Goal: Task Accomplishment & Management: Manage account settings

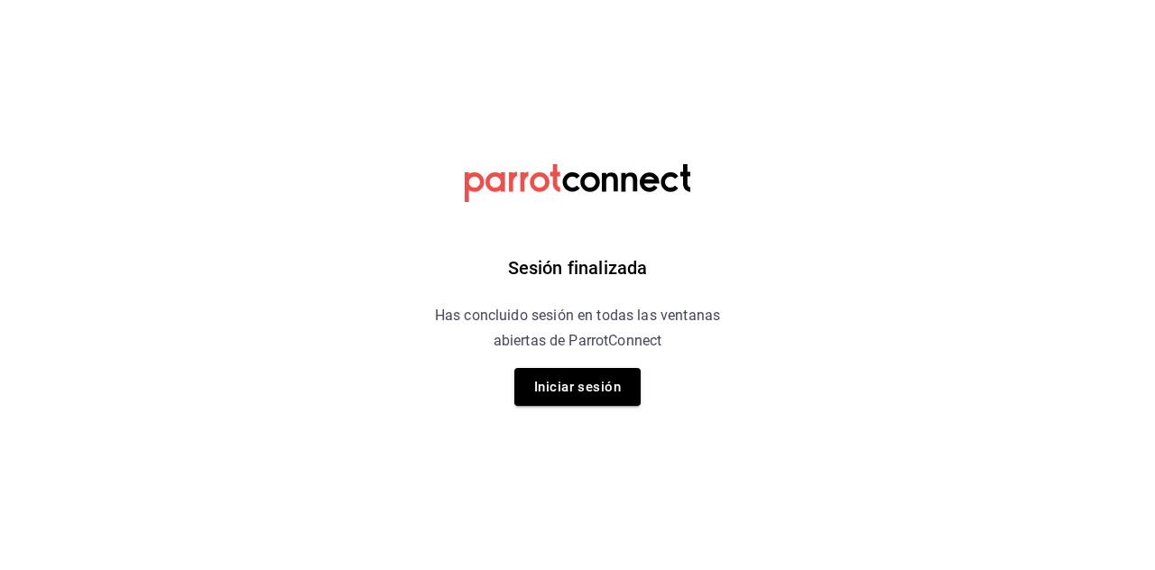
click at [556, 383] on button "Iniciar sesión" at bounding box center [577, 387] width 126 height 38
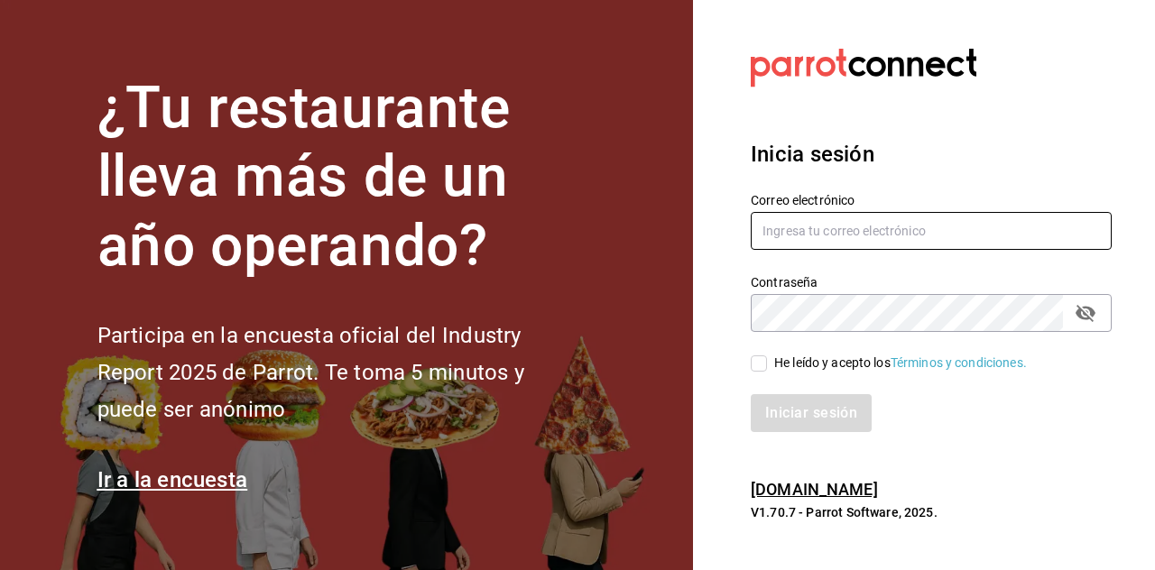
click at [778, 250] on input "text" at bounding box center [931, 231] width 361 height 38
type input "[EMAIL_ADDRESS][DOMAIN_NAME]"
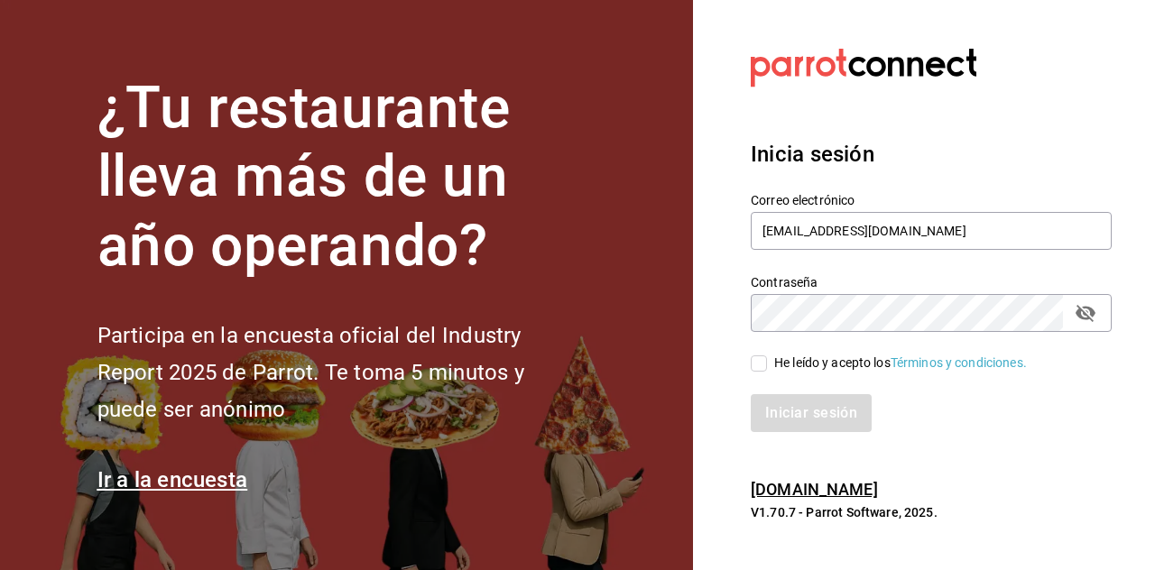
click at [754, 373] on label "He leído y acepto los Términos y condiciones." at bounding box center [889, 363] width 276 height 19
click at [754, 372] on input "He leído y acepto los Términos y condiciones." at bounding box center [759, 364] width 16 height 16
checkbox input "true"
click at [778, 432] on button "Iniciar sesión" at bounding box center [811, 413] width 121 height 38
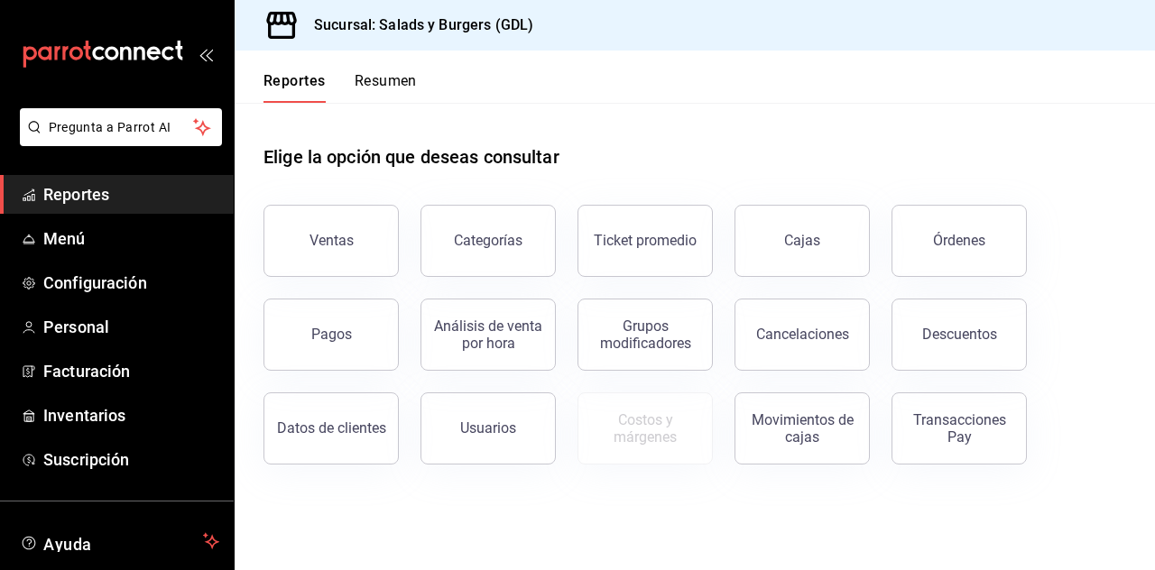
click at [69, 199] on span "Reportes" at bounding box center [131, 194] width 176 height 24
click at [75, 235] on span "Menú" at bounding box center [131, 239] width 176 height 24
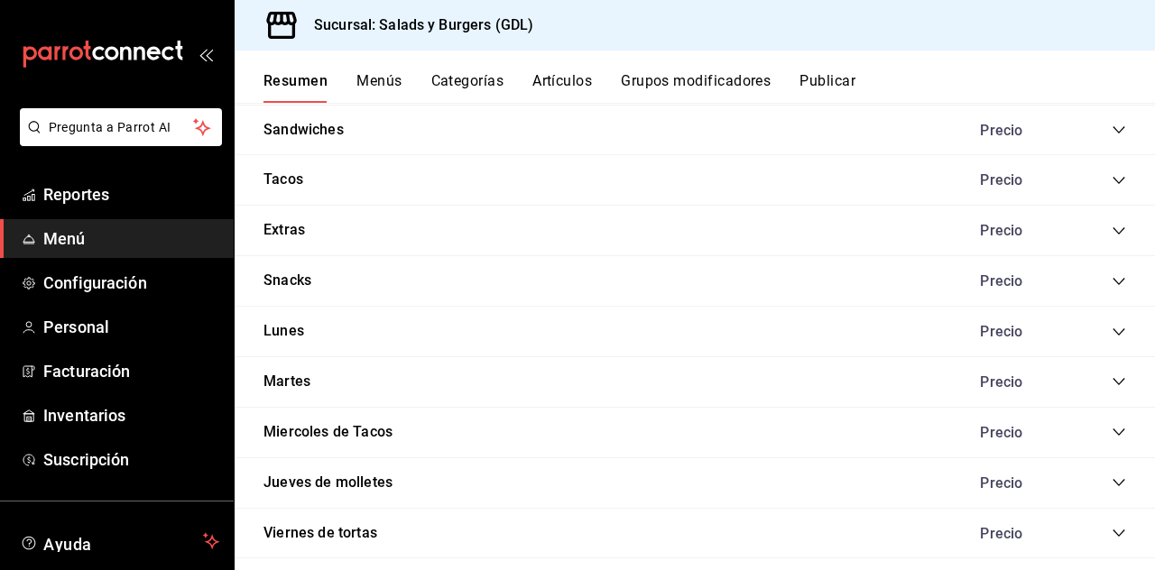
scroll to position [1502, 0]
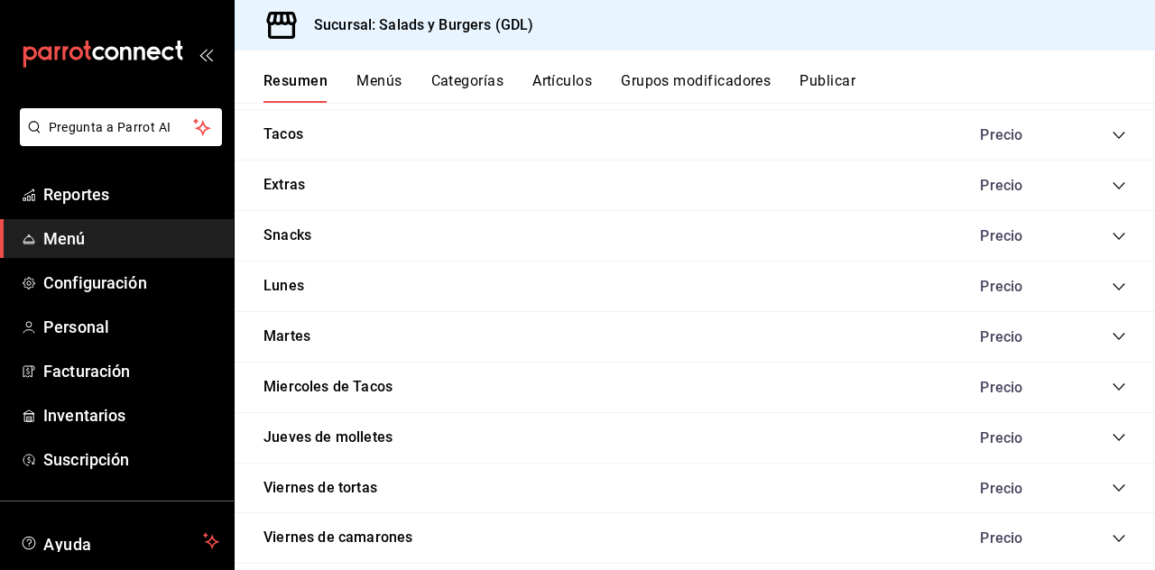
click at [1115, 233] on icon "collapse-category-row" at bounding box center [1119, 236] width 12 height 7
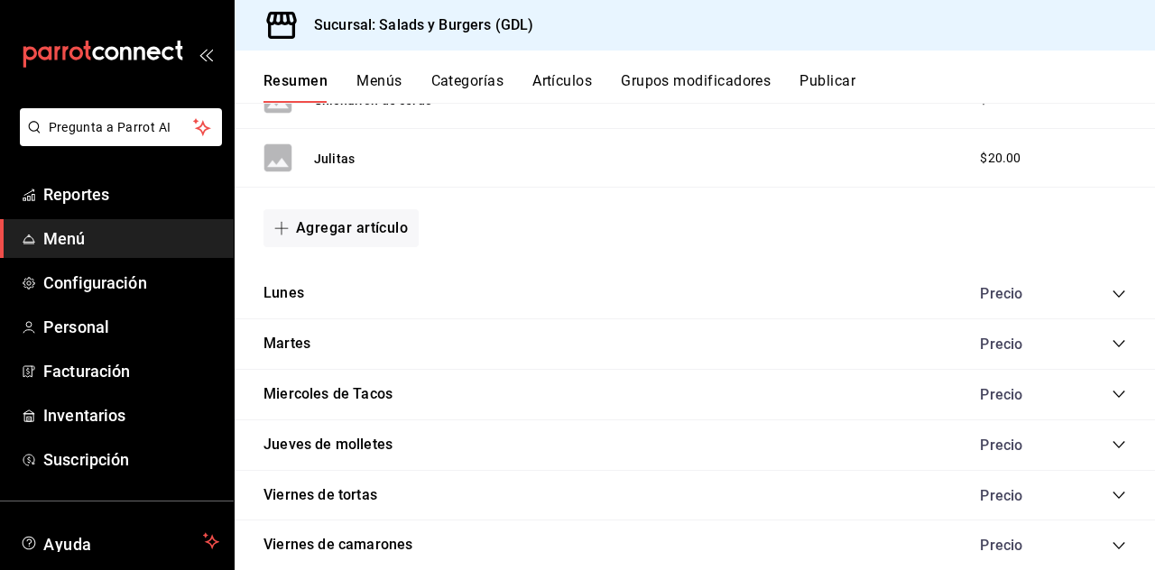
scroll to position [2751, 0]
click at [366, 208] on button "Agregar artículo" at bounding box center [341, 227] width 155 height 38
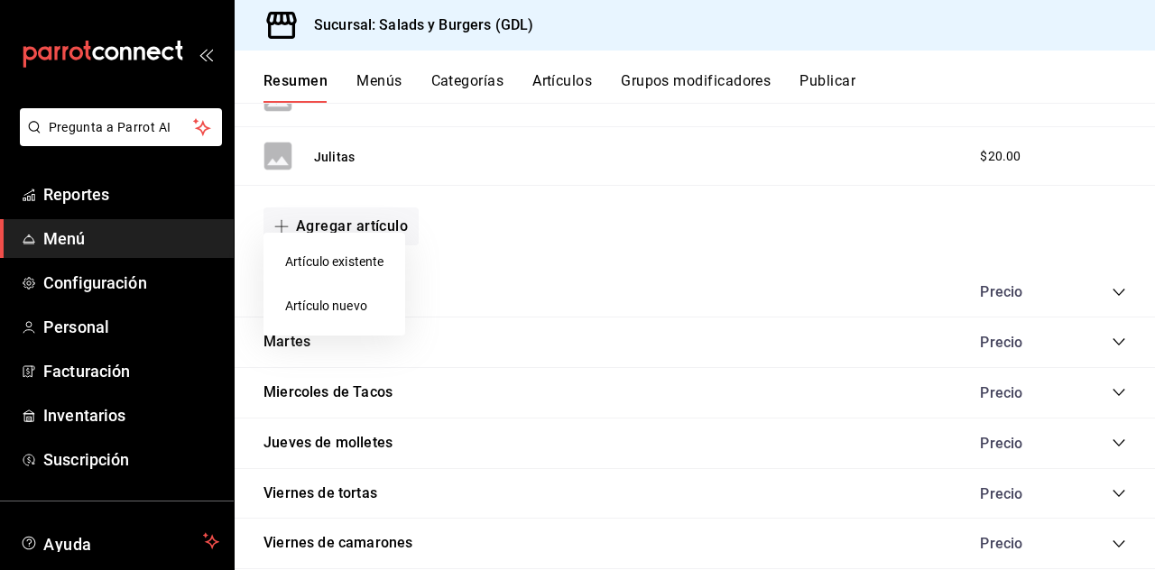
click at [604, 252] on div at bounding box center [577, 285] width 1155 height 570
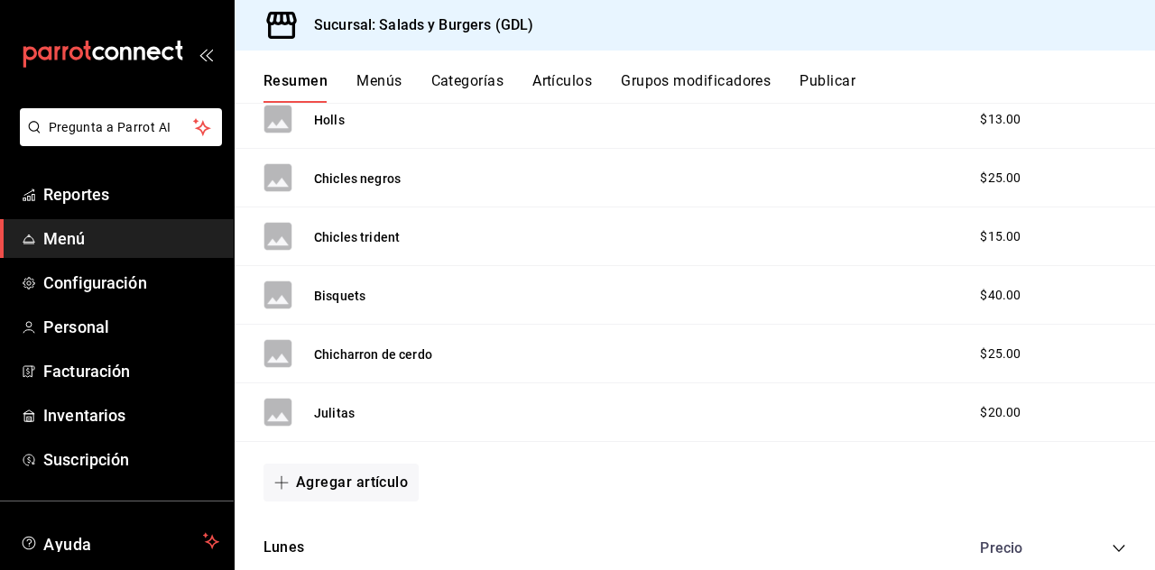
scroll to position [2477, 0]
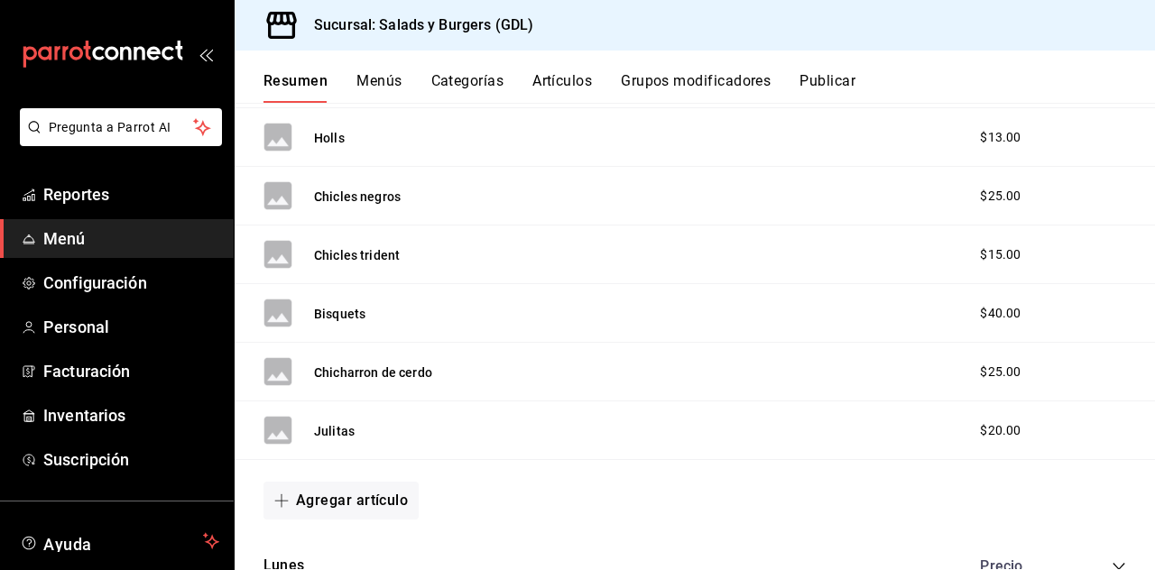
click at [1041, 309] on div "$40.00" at bounding box center [1020, 313] width 116 height 19
click at [990, 304] on span "$40.00" at bounding box center [1000, 313] width 41 height 19
click at [360, 305] on button "Bisquets" at bounding box center [339, 314] width 51 height 18
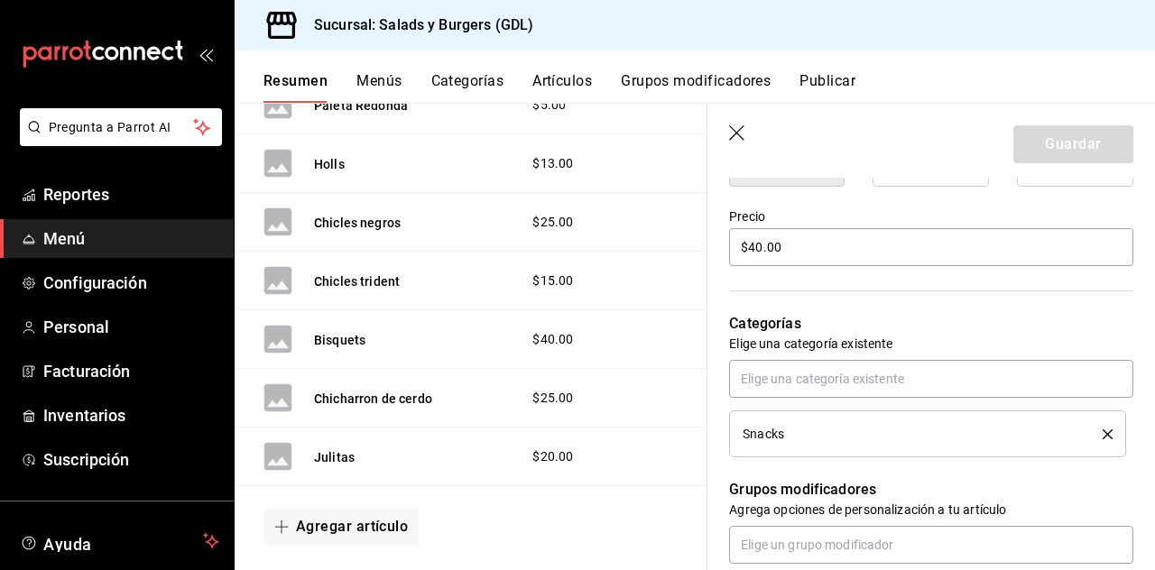
scroll to position [525, 0]
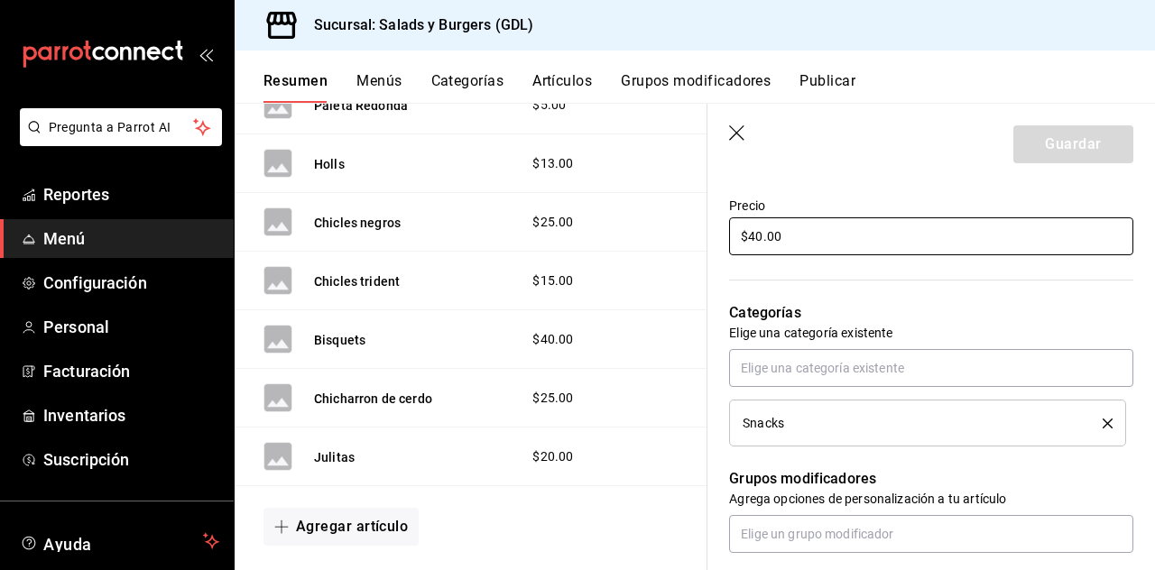
click at [905, 229] on input "$40.00" at bounding box center [931, 237] width 404 height 38
type input "$42.00"
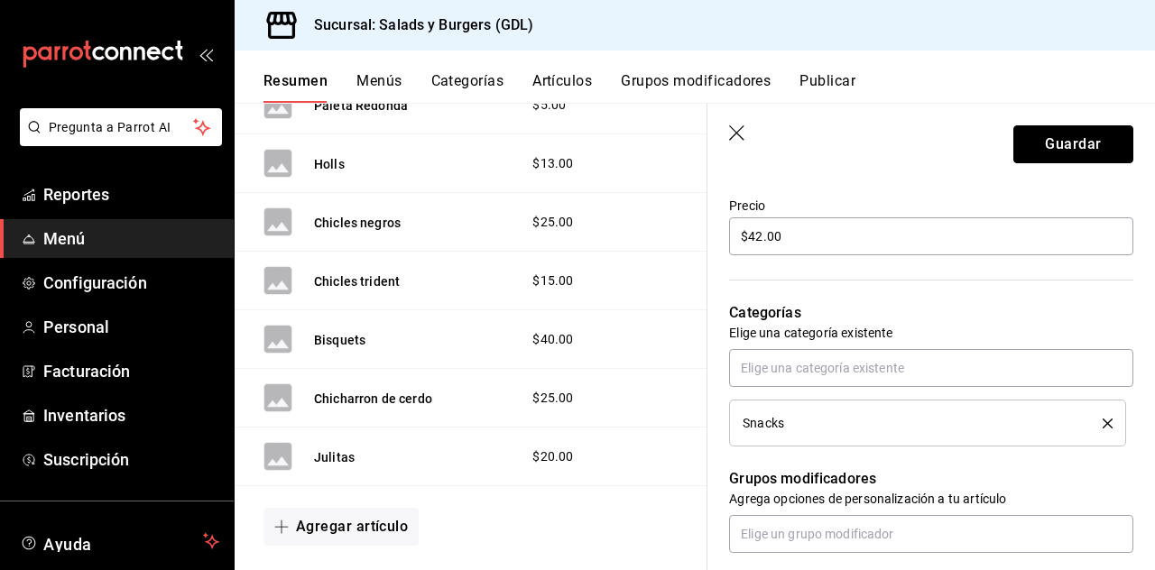
click at [1082, 136] on button "Guardar" at bounding box center [1074, 144] width 120 height 38
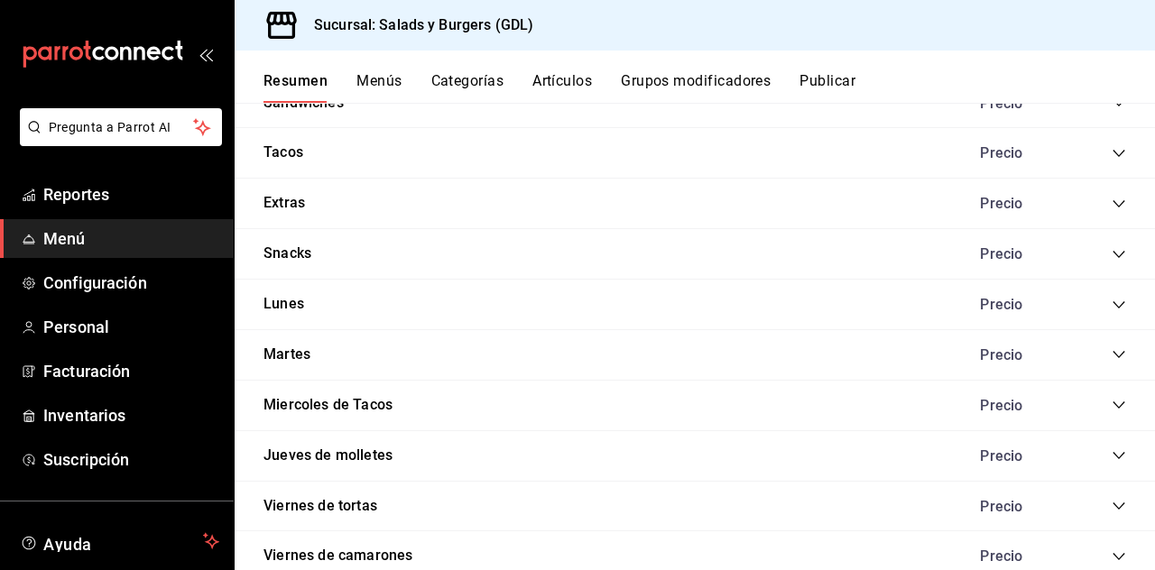
scroll to position [1486, 0]
click at [1115, 249] on icon "collapse-category-row" at bounding box center [1119, 252] width 12 height 7
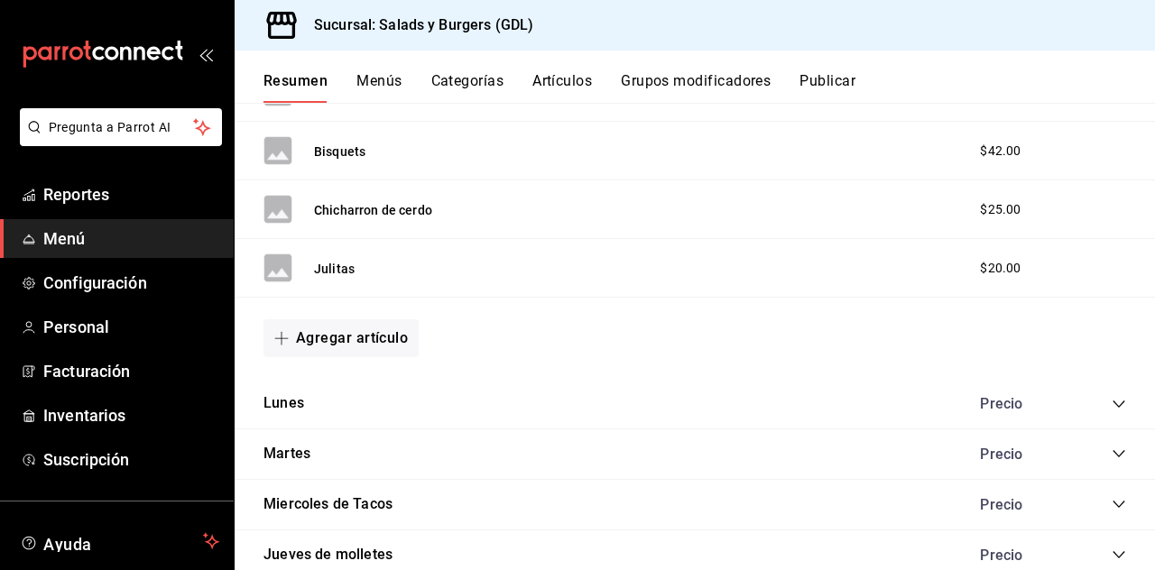
scroll to position [2640, 0]
click at [366, 325] on button "Agregar artículo" at bounding box center [341, 338] width 155 height 38
click at [345, 412] on li "Artículo nuevo" at bounding box center [335, 417] width 142 height 44
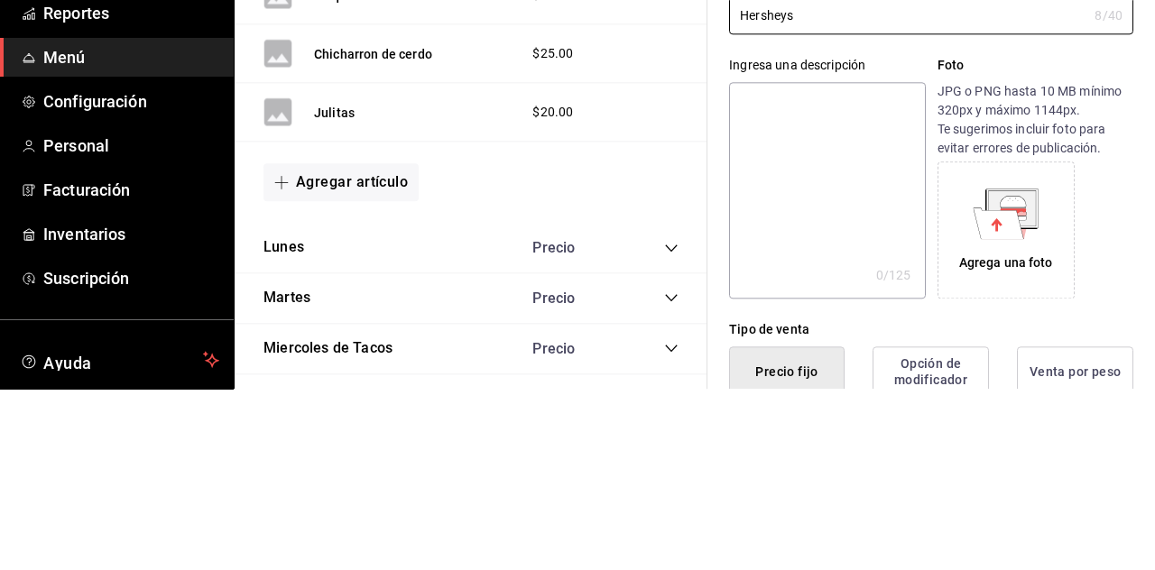
scroll to position [124, 0]
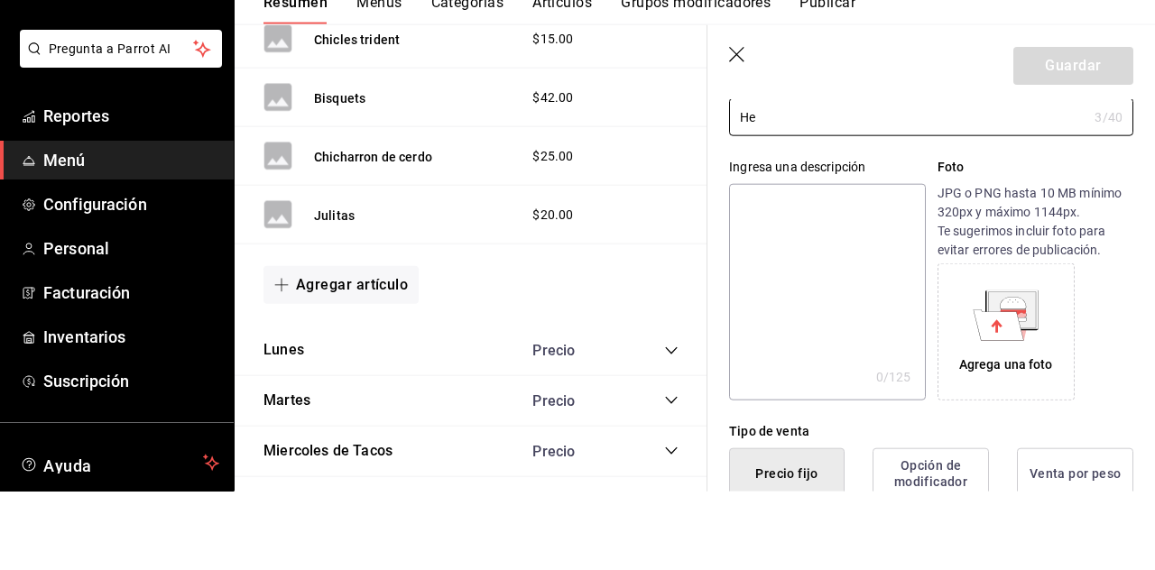
type input "H"
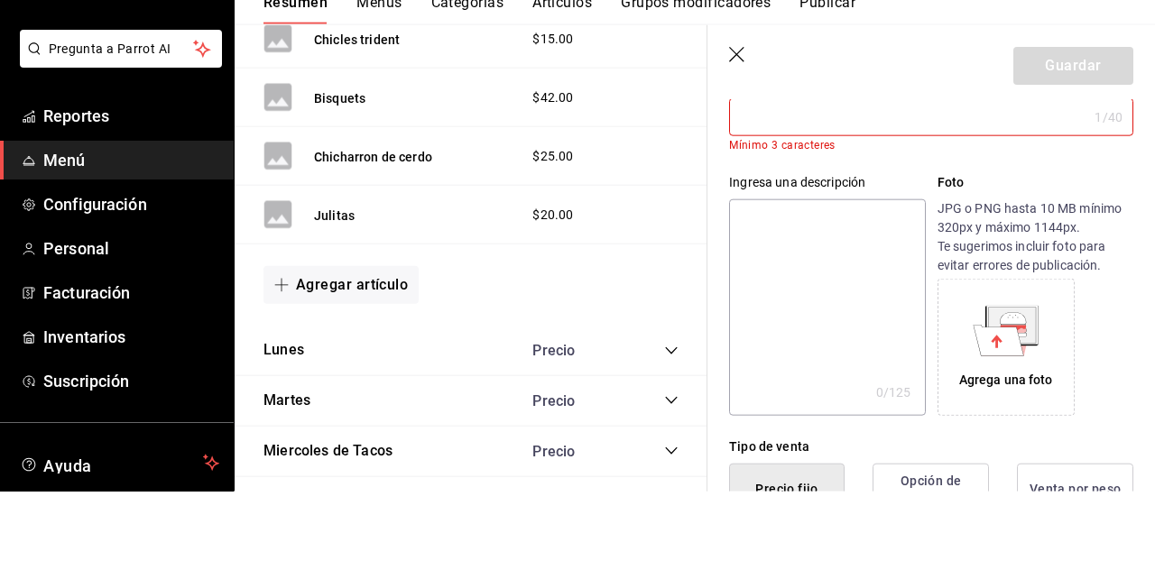
click at [733, 128] on icon "button" at bounding box center [738, 134] width 18 height 18
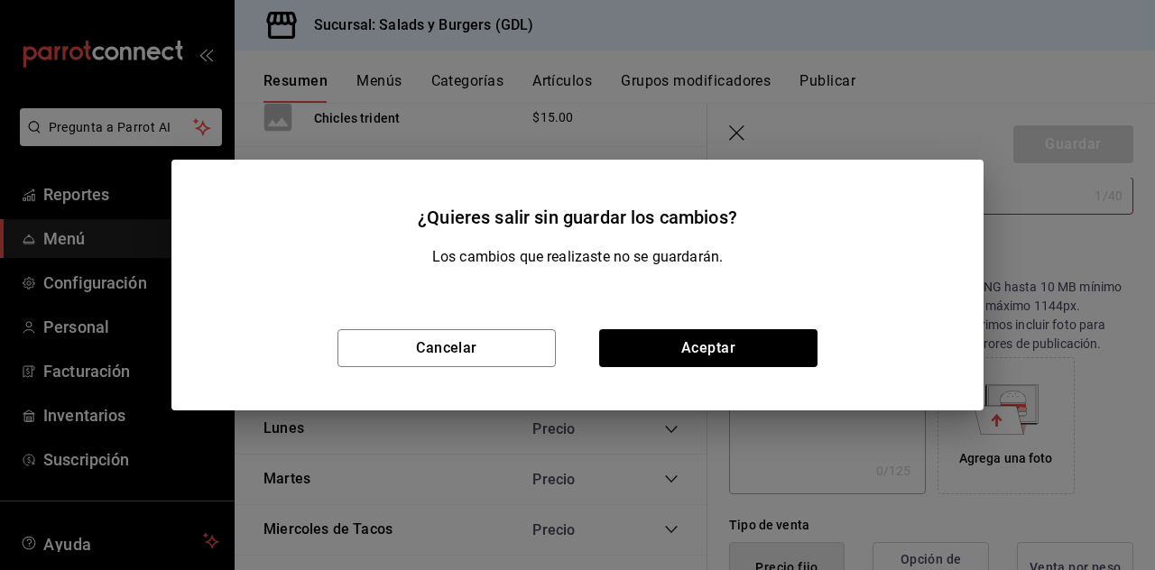
click at [878, 12] on div "¿Quieres salir sin guardar los cambios? Los cambios que realizaste no se guarda…" at bounding box center [577, 285] width 1155 height 570
click at [717, 356] on button "Aceptar" at bounding box center [708, 348] width 218 height 38
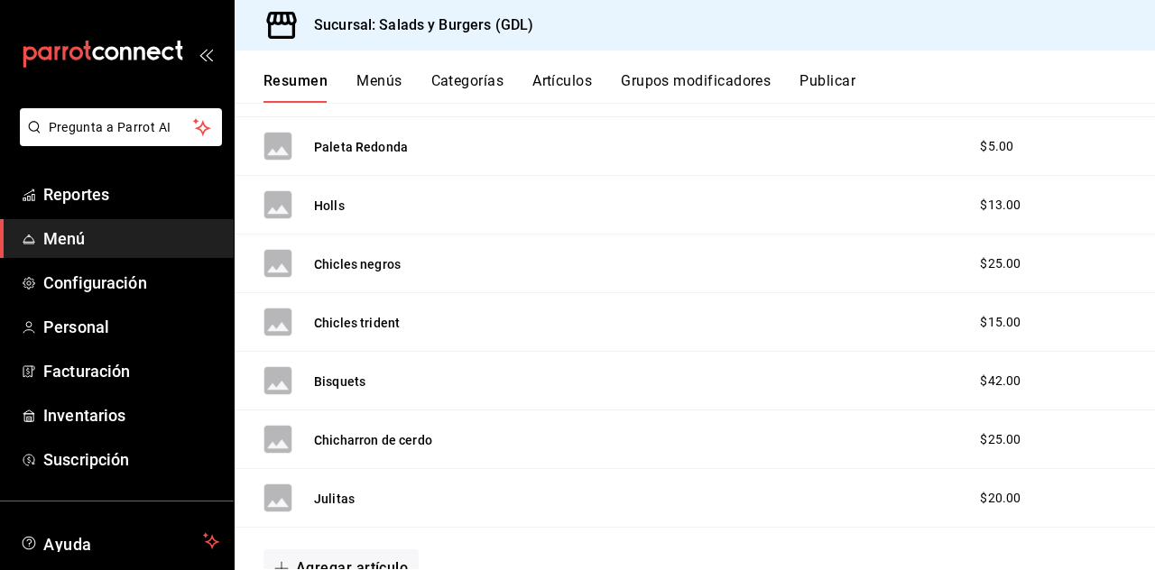
scroll to position [2367, 0]
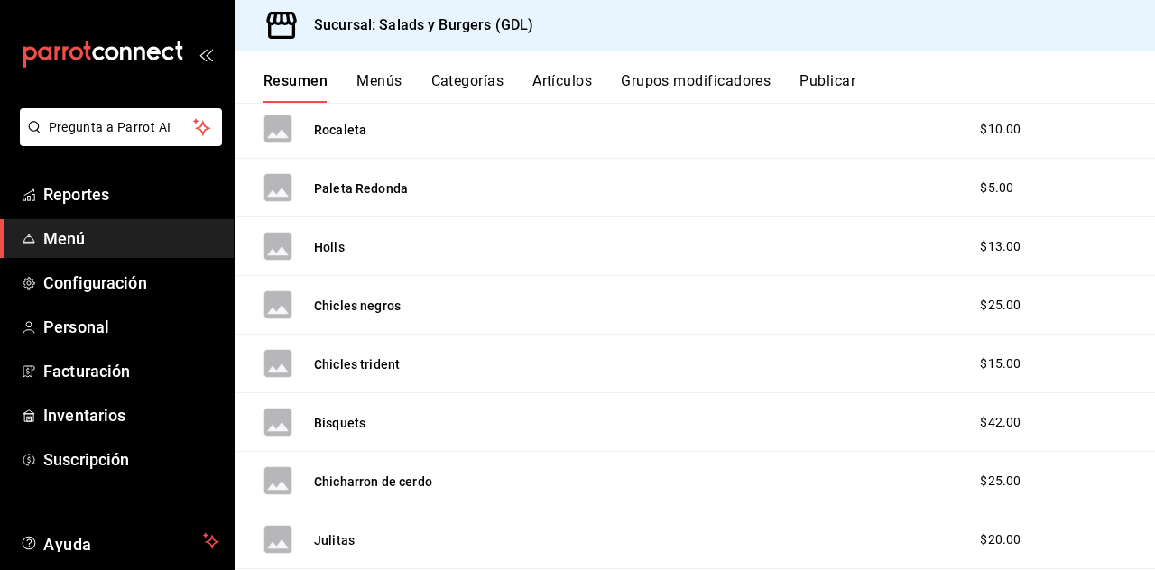
click at [520, 231] on div "Holls $13.00" at bounding box center [695, 247] width 921 height 59
click at [335, 238] on button "Holls" at bounding box center [329, 247] width 31 height 18
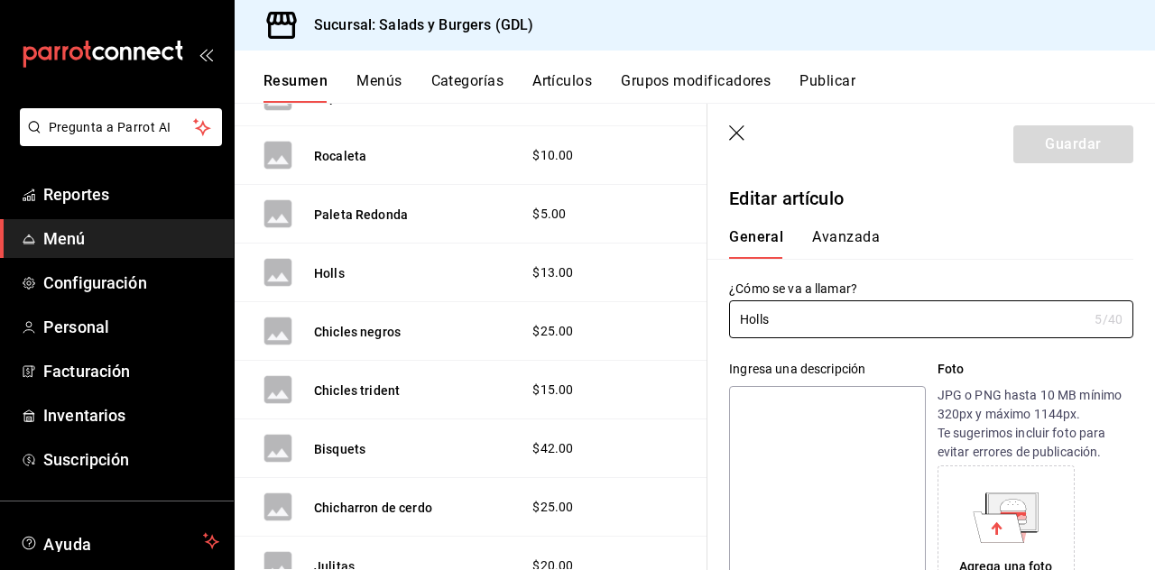
type input "$13.00"
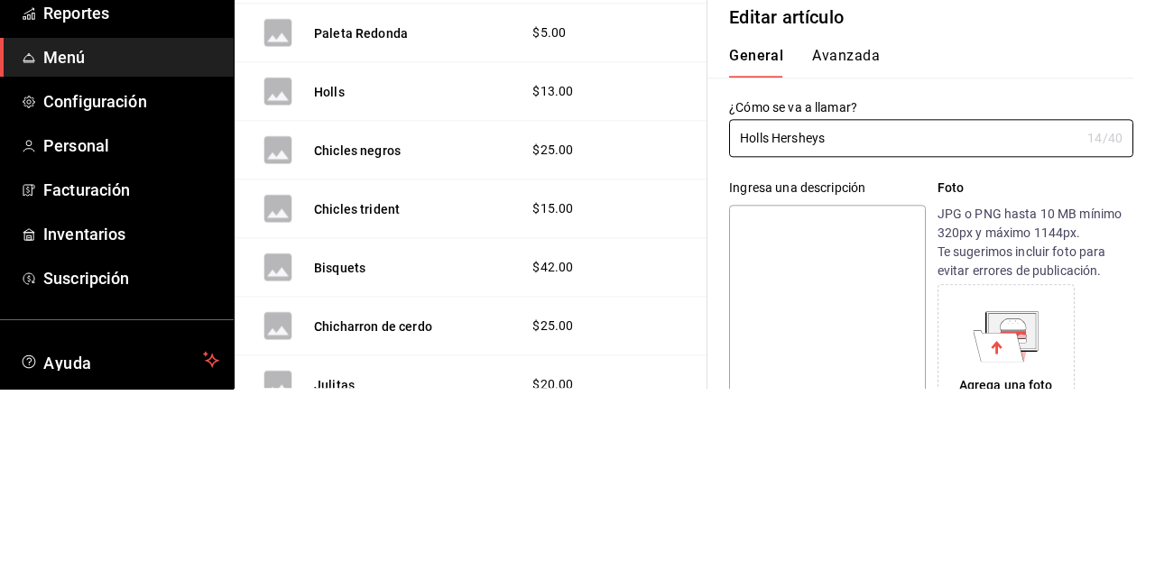
click at [775, 314] on input "Holls Hersheys" at bounding box center [904, 319] width 351 height 36
click at [855, 313] on input "Holls,Hersheys" at bounding box center [904, 319] width 351 height 36
click at [768, 321] on input "Holls,Hersheys," at bounding box center [904, 319] width 351 height 36
click at [769, 317] on input "Holls,Hersheys," at bounding box center [904, 319] width 351 height 36
click at [778, 318] on input "Holls,Hersheys," at bounding box center [904, 319] width 351 height 36
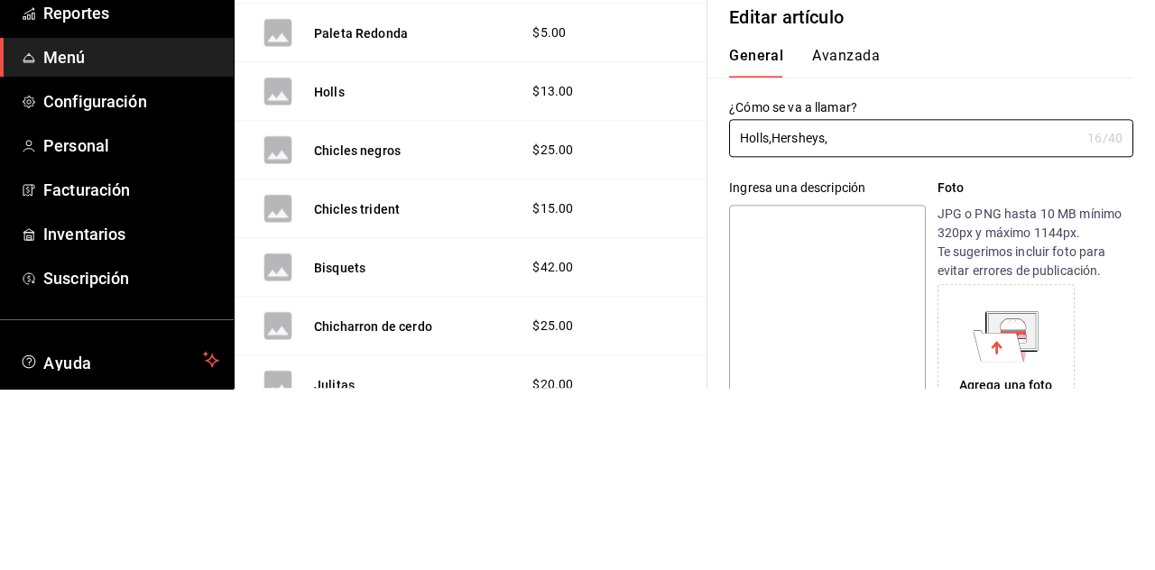
click at [779, 318] on input "Holls,Hersheys," at bounding box center [904, 319] width 351 height 36
click at [773, 316] on input "Holls,Hersheys," at bounding box center [904, 319] width 351 height 36
click at [863, 318] on input "Holls, Hersheys," at bounding box center [904, 319] width 351 height 36
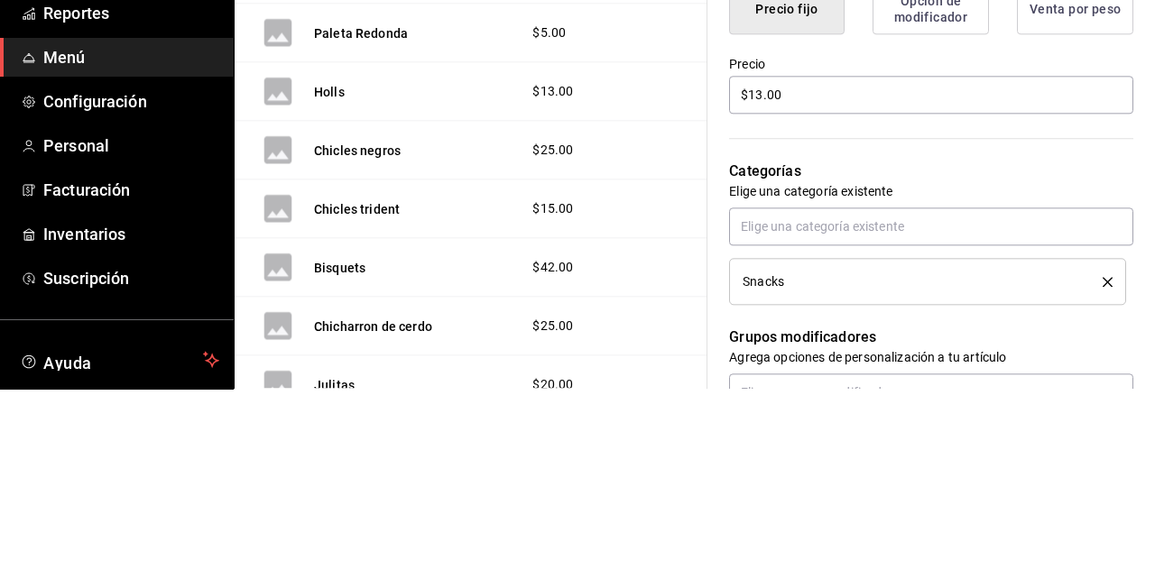
type input "Holls, Hersheys, carlosn V"
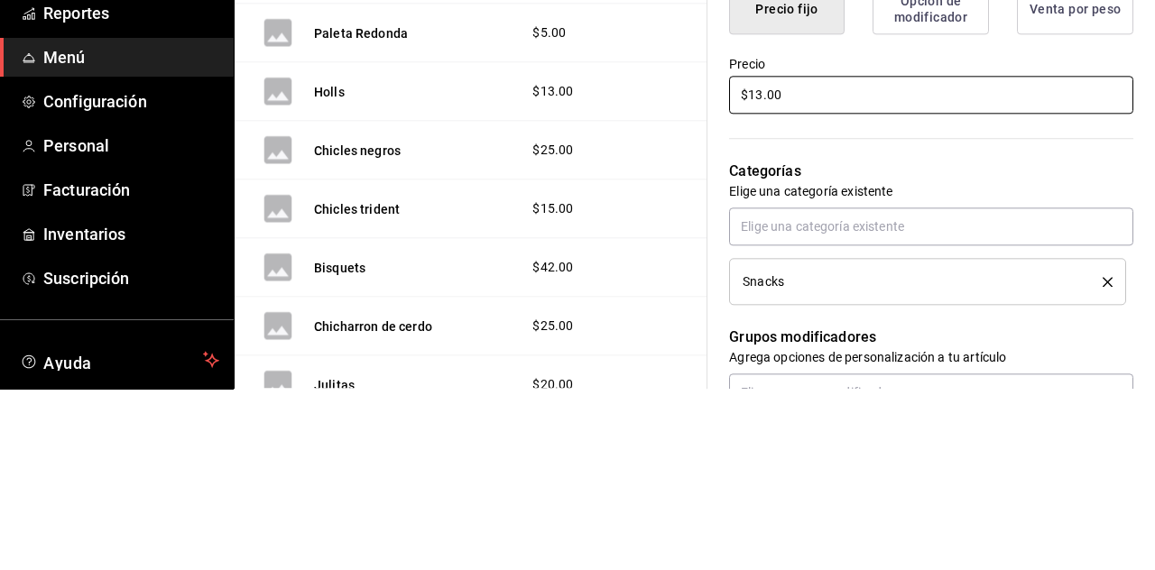
click at [764, 271] on div "¿Cómo se va a llamar? Holls, Hersheys, carlosn V 26 /40 ¿Cómo se va a llamar? I…" at bounding box center [921, 377] width 426 height 1208
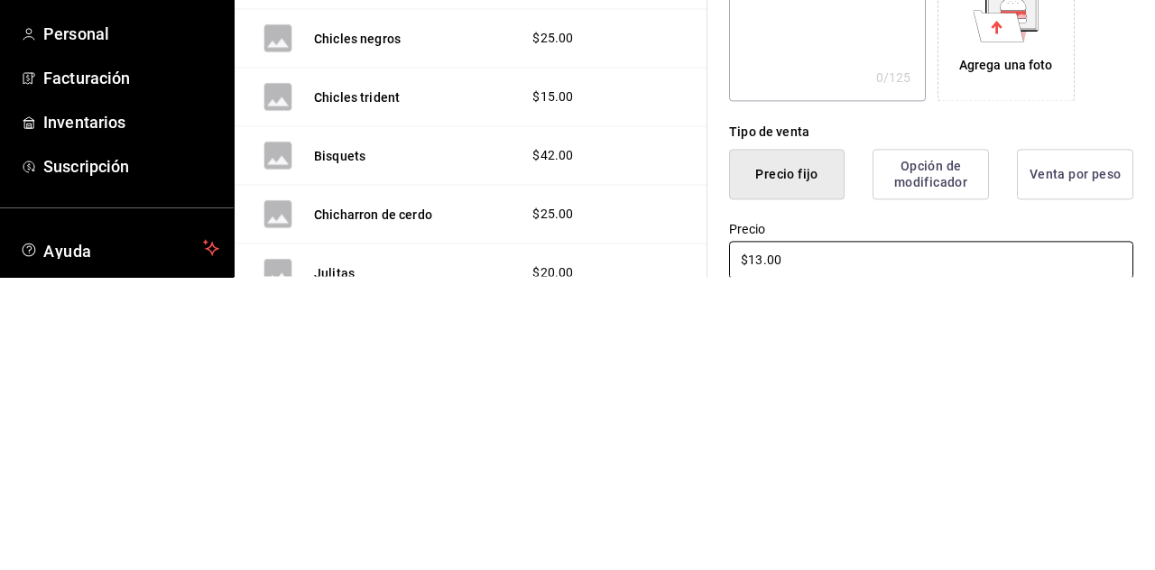
scroll to position [87, 0]
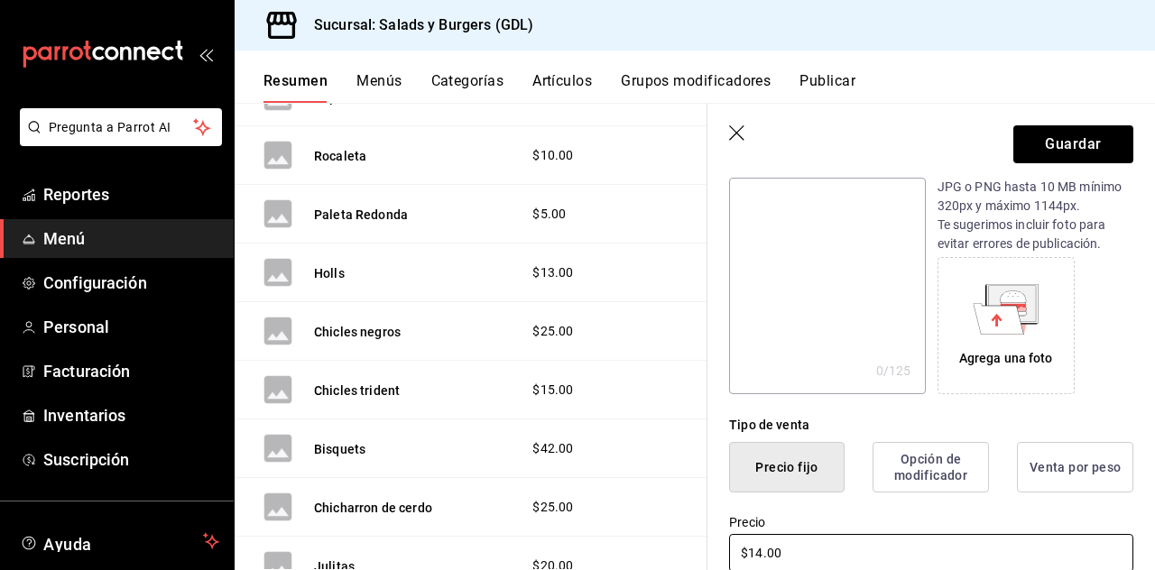
type input "$14.00"
click at [1101, 142] on button "Guardar" at bounding box center [1074, 144] width 120 height 38
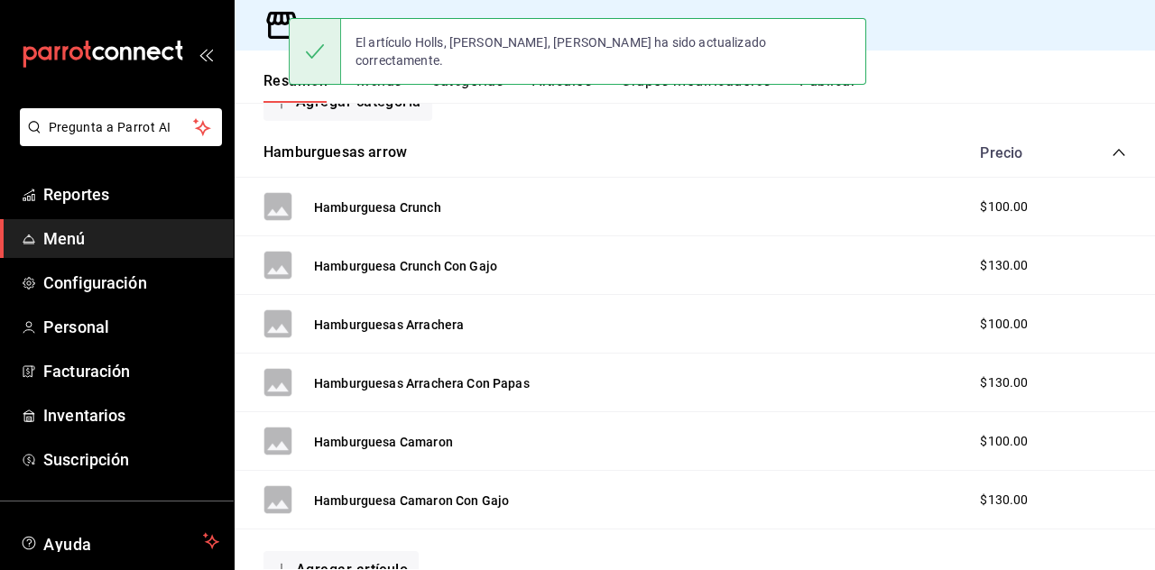
scroll to position [282, 0]
